Goal: Task Accomplishment & Management: Use online tool/utility

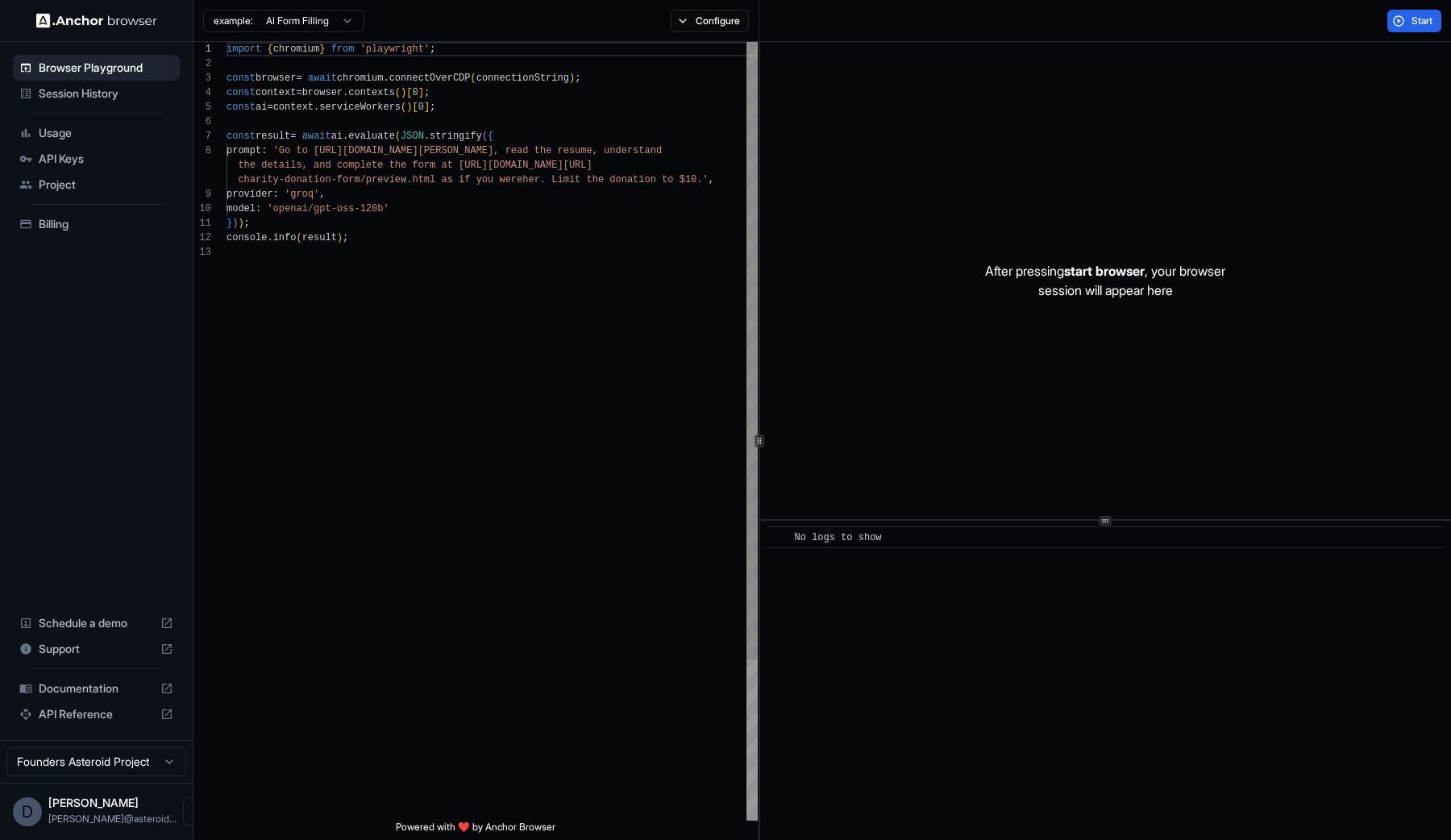
scroll to position [116, 0]
click at [703, 15] on button "Configure" at bounding box center [710, 21] width 78 height 23
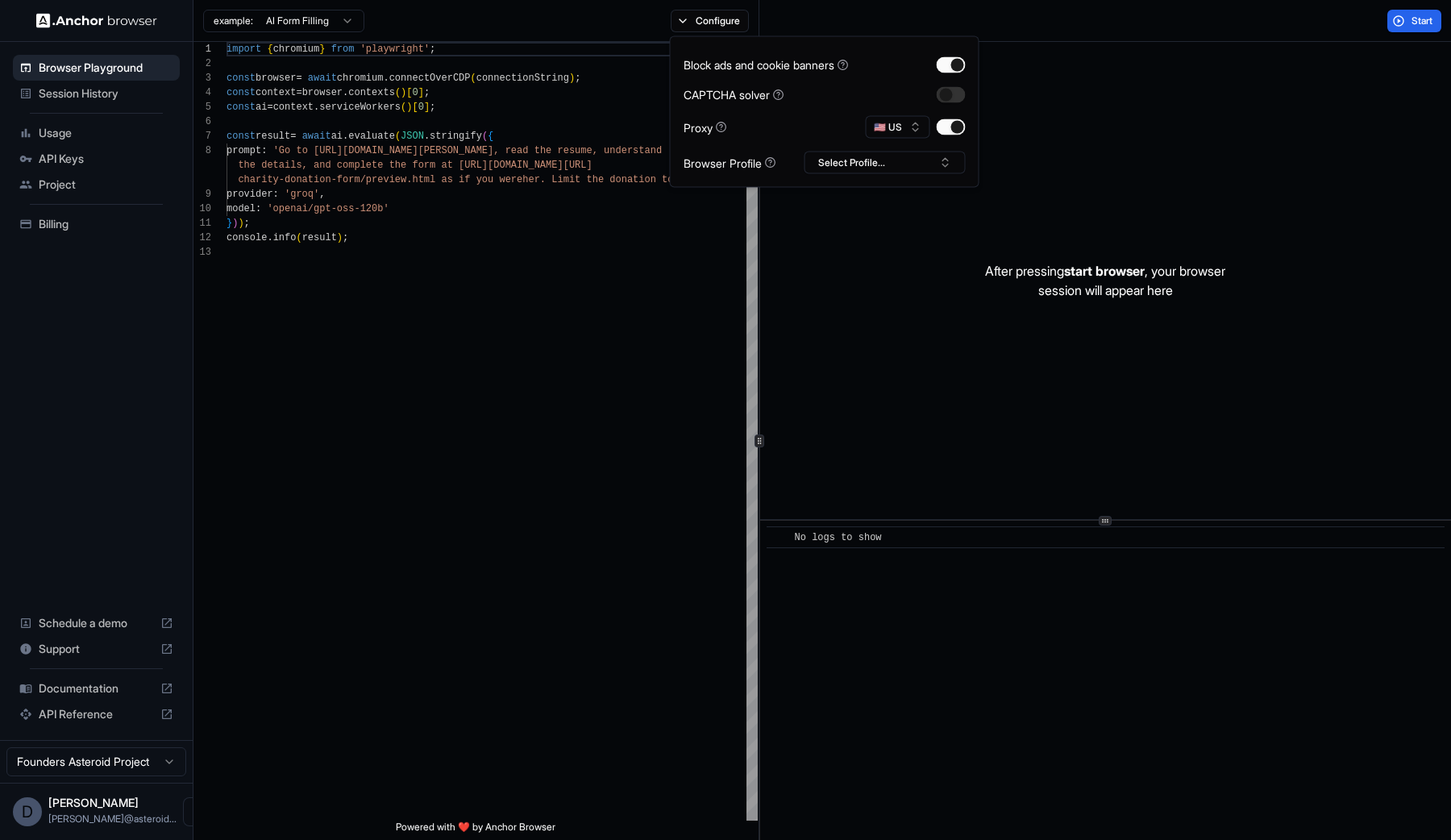
click at [76, 103] on div "Session History" at bounding box center [96, 94] width 167 height 26
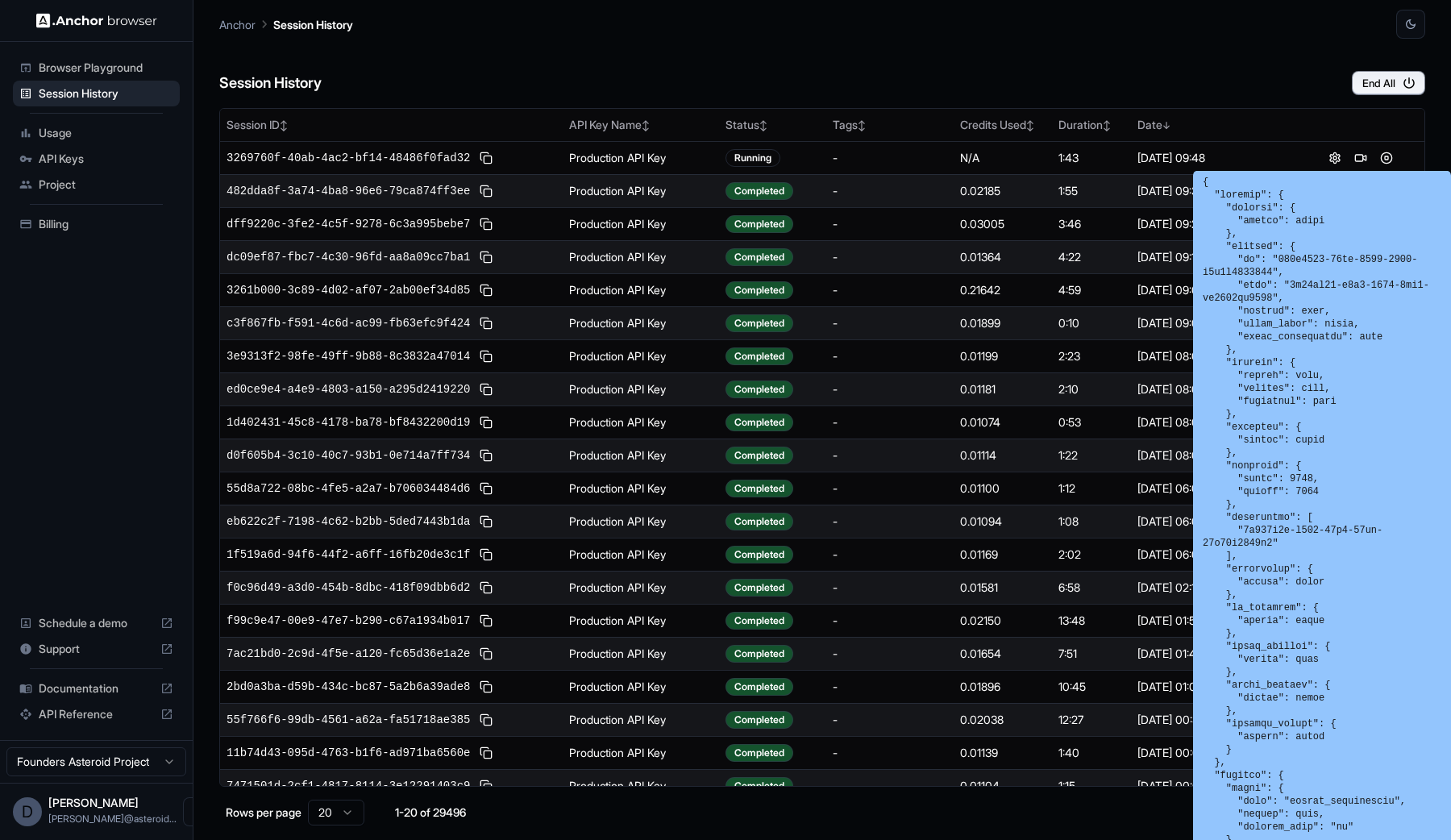
click at [1293, 814] on pre at bounding box center [1322, 588] width 239 height 825
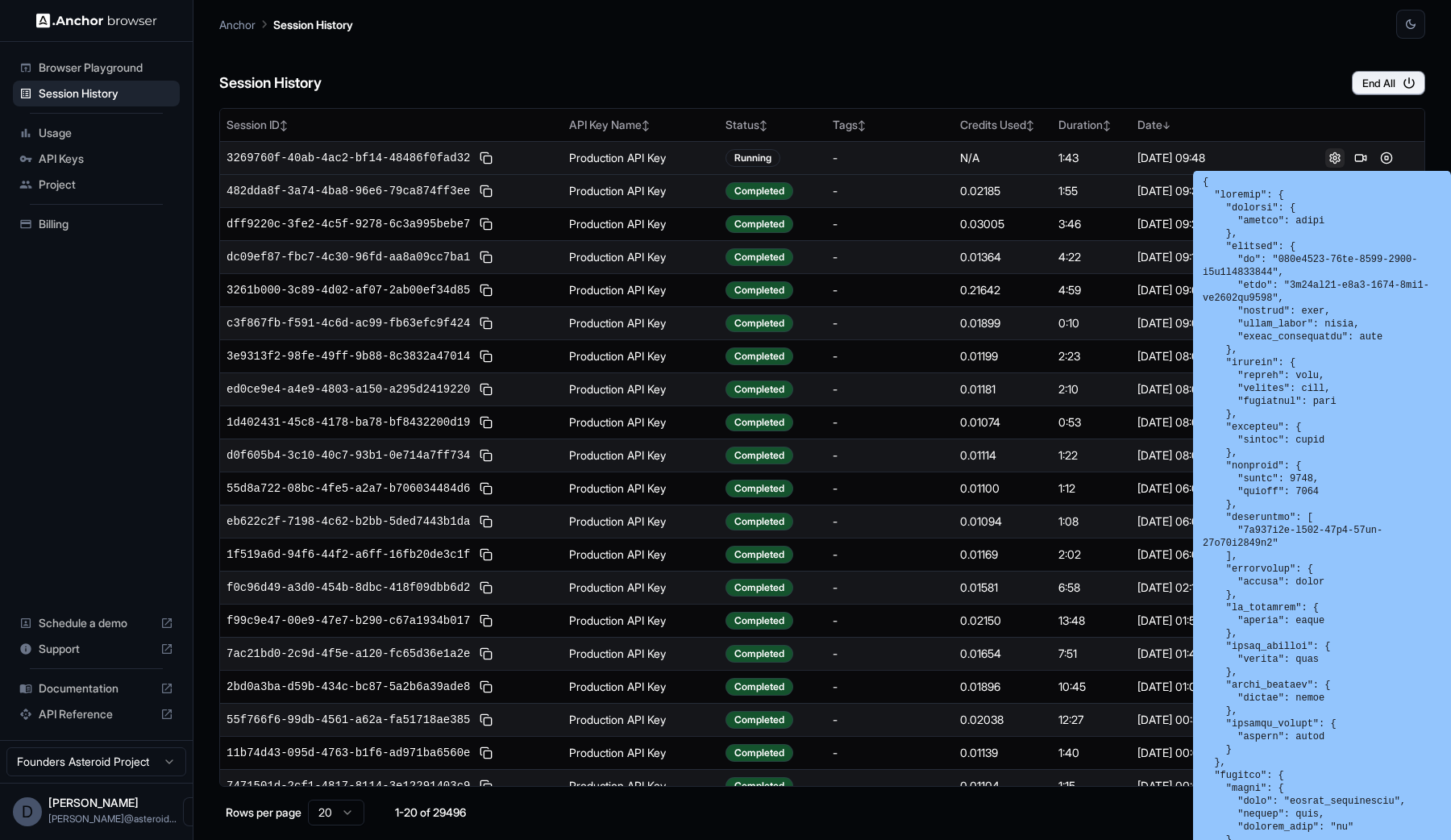
click at [1325, 157] on button at bounding box center [1335, 158] width 20 height 20
